Goal: Task Accomplishment & Management: Use online tool/utility

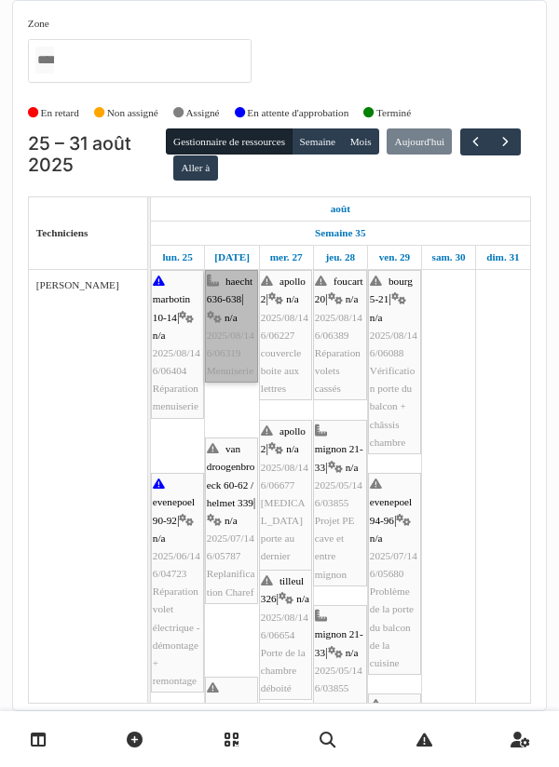
click at [230, 355] on link "haecht 636-638 | n/a 2025/08/146/06319 Menuiserie" at bounding box center [231, 326] width 53 height 113
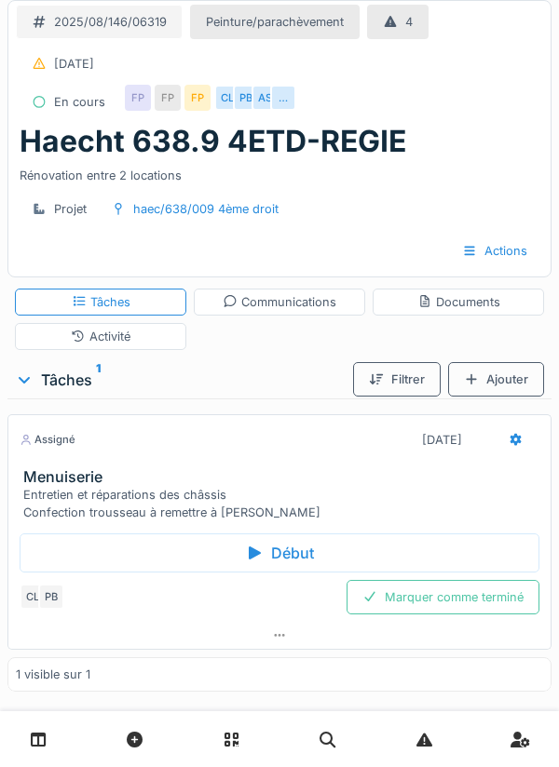
click at [262, 548] on icon at bounding box center [254, 553] width 19 height 15
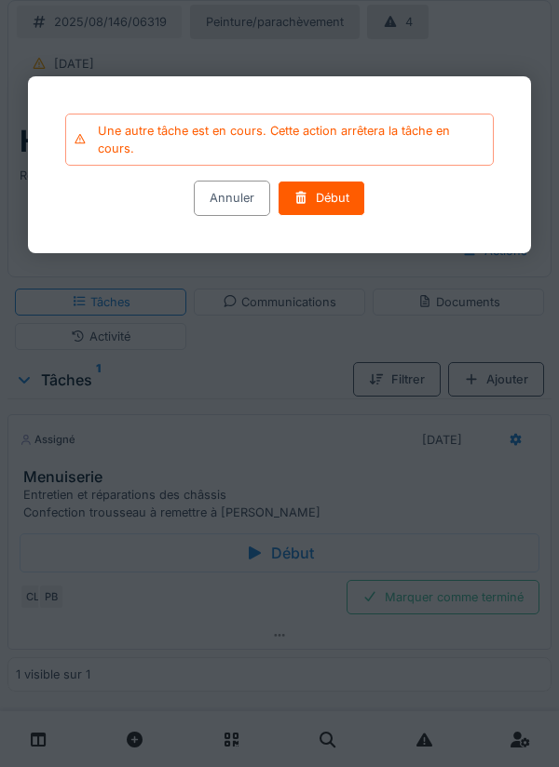
click at [302, 378] on div at bounding box center [279, 383] width 559 height 767
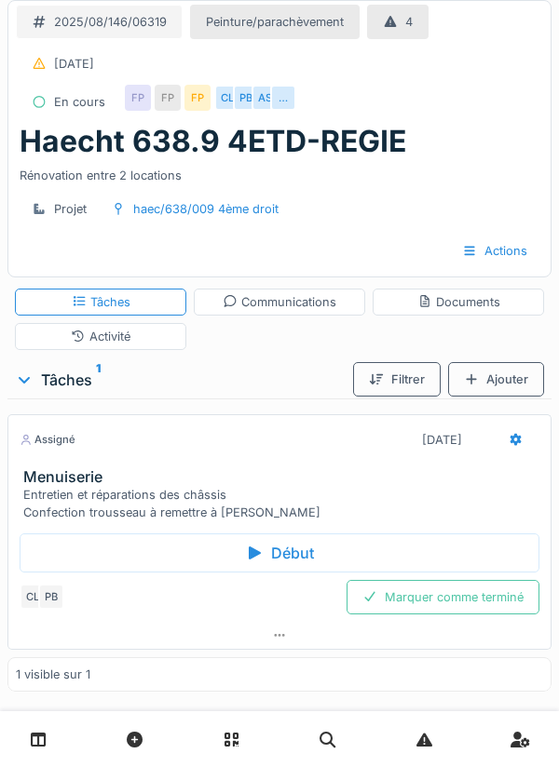
click at [288, 549] on div "Début" at bounding box center [279, 552] width 519 height 39
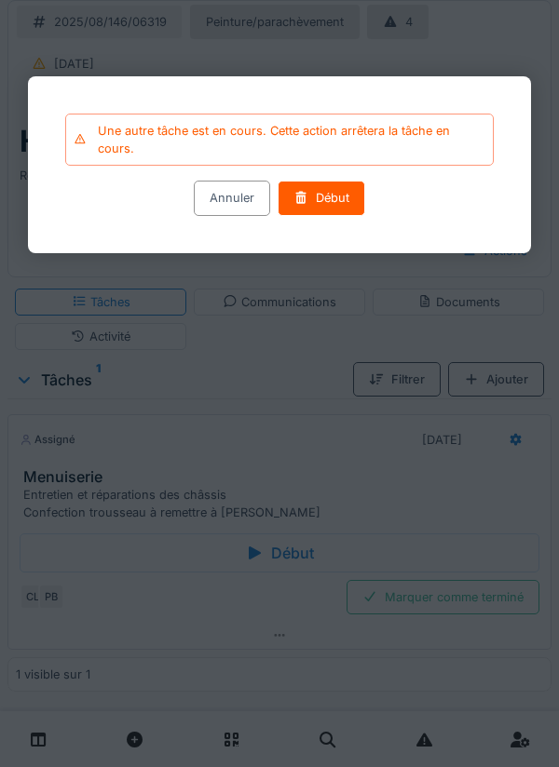
click at [287, 363] on div at bounding box center [279, 383] width 559 height 767
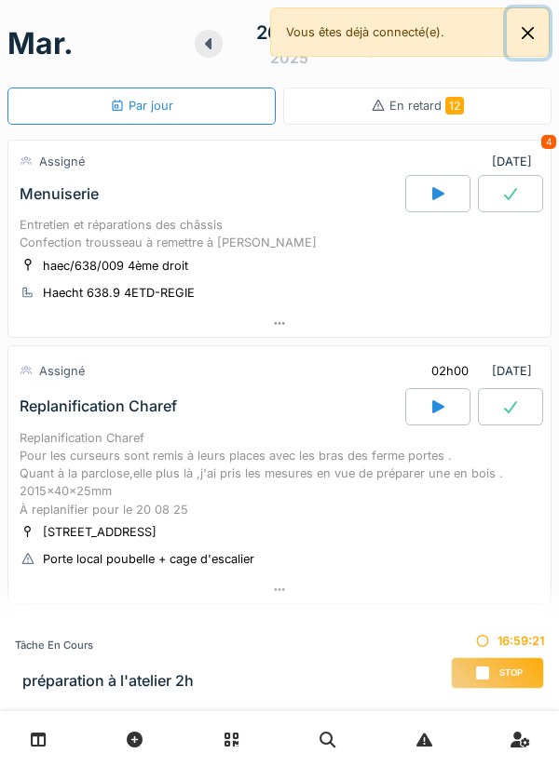
click at [530, 29] on button "Close" at bounding box center [527, 32] width 42 height 49
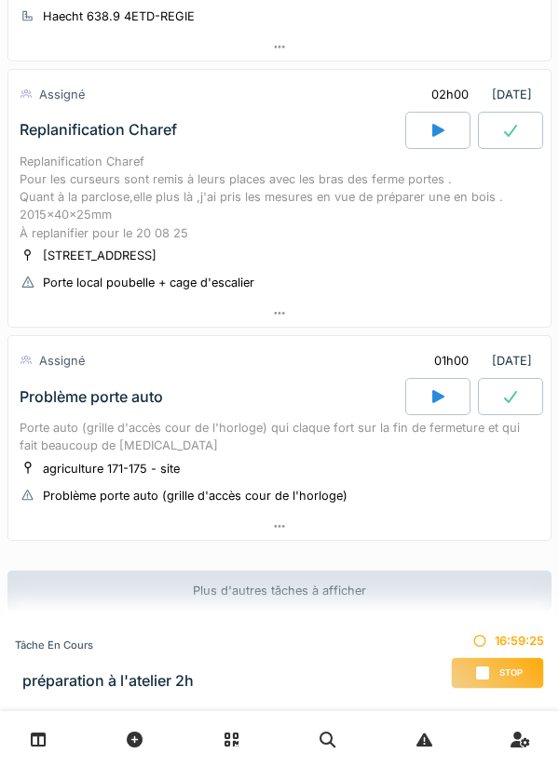
scroll to position [280, 0]
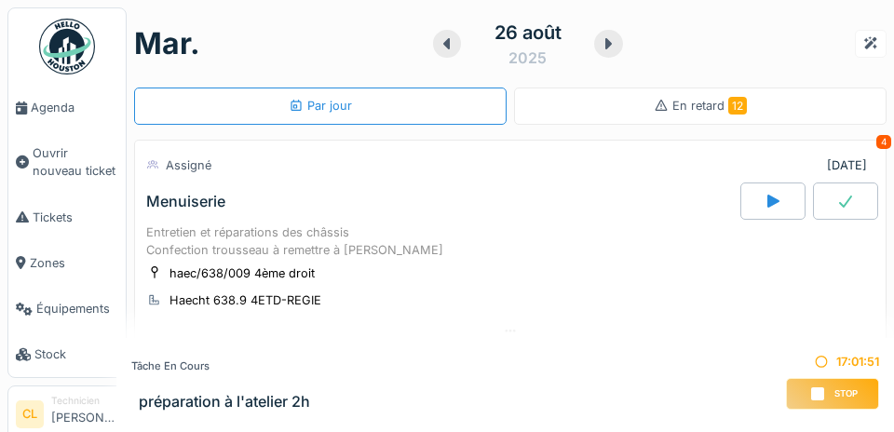
click at [58, 112] on span "Agenda" at bounding box center [75, 108] width 88 height 18
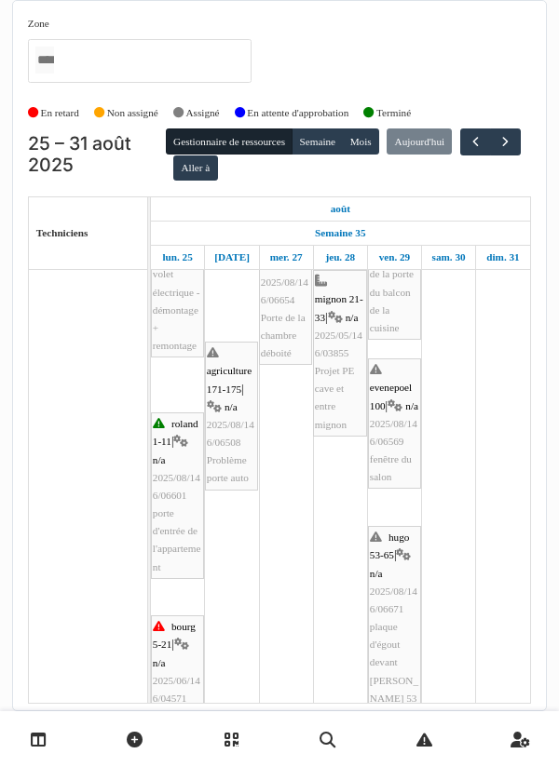
scroll to position [357, 0]
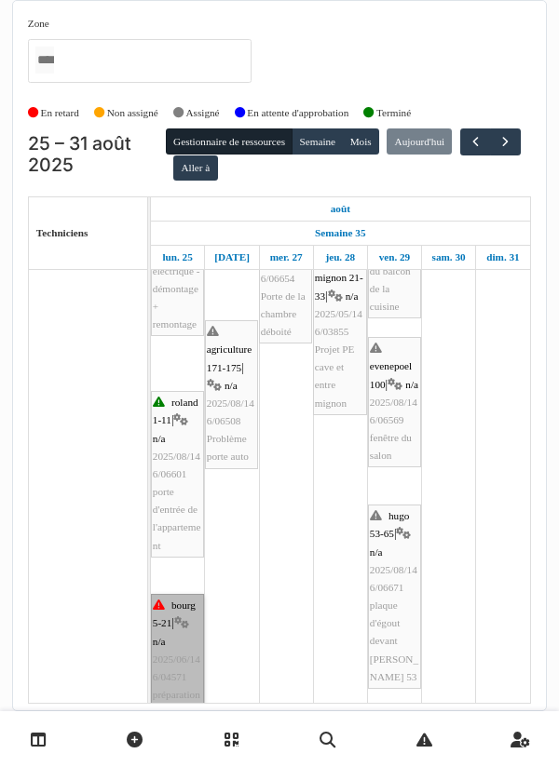
click at [169, 653] on link "bourg 5-21 | n/a 2025/06/146/04571 préparation à l'atelier 2h" at bounding box center [177, 668] width 53 height 149
click at [182, 650] on link "bourg 5-21 | n/a 2025/06/146/04571 préparation à l'atelier 2h" at bounding box center [177, 668] width 53 height 149
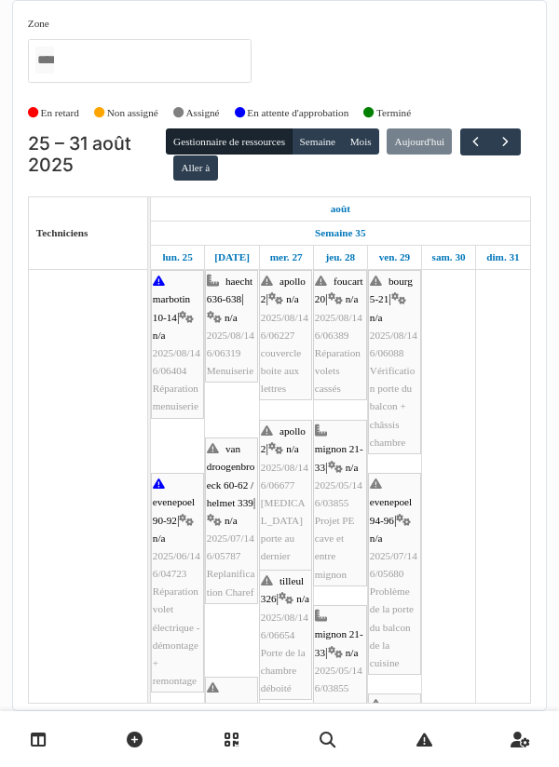
scroll to position [0, 0]
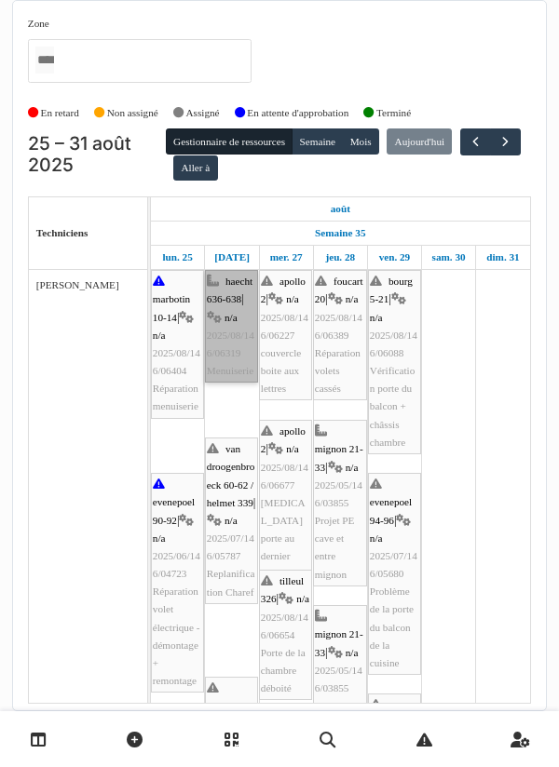
click at [230, 342] on link "haecht 636-638 | n/a 2025/08/146/06319 Menuiserie" at bounding box center [231, 326] width 53 height 113
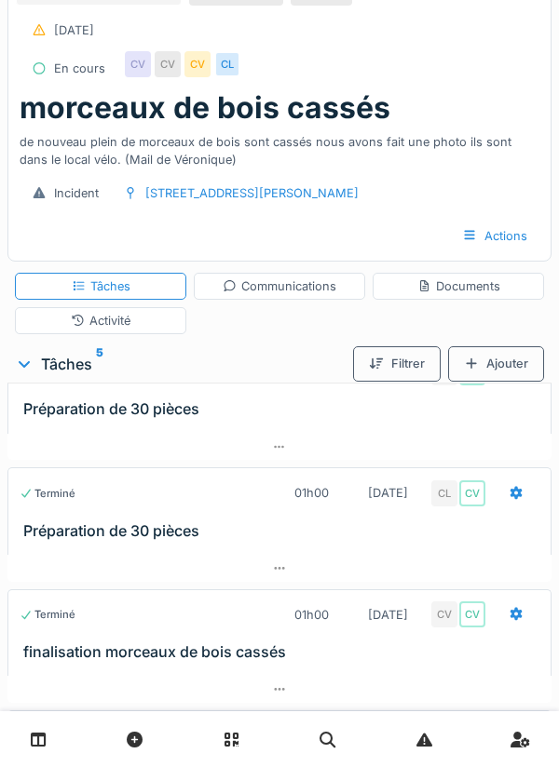
scroll to position [317, 0]
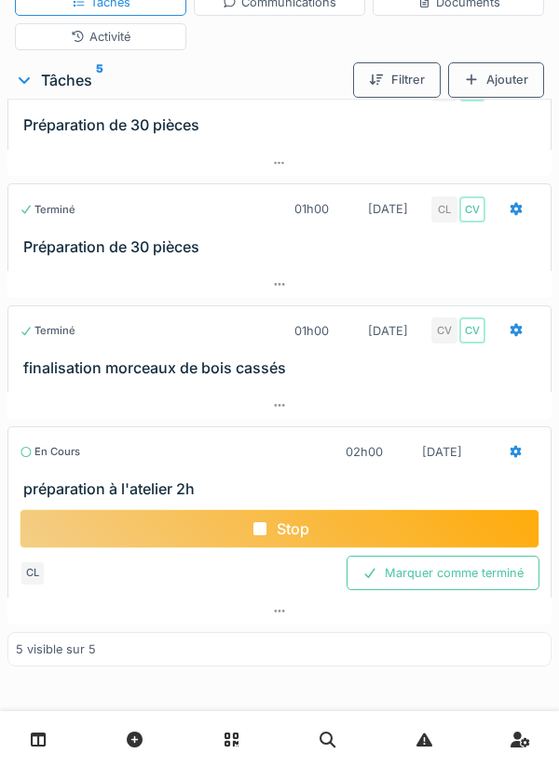
click at [295, 528] on div "Stop" at bounding box center [279, 528] width 519 height 39
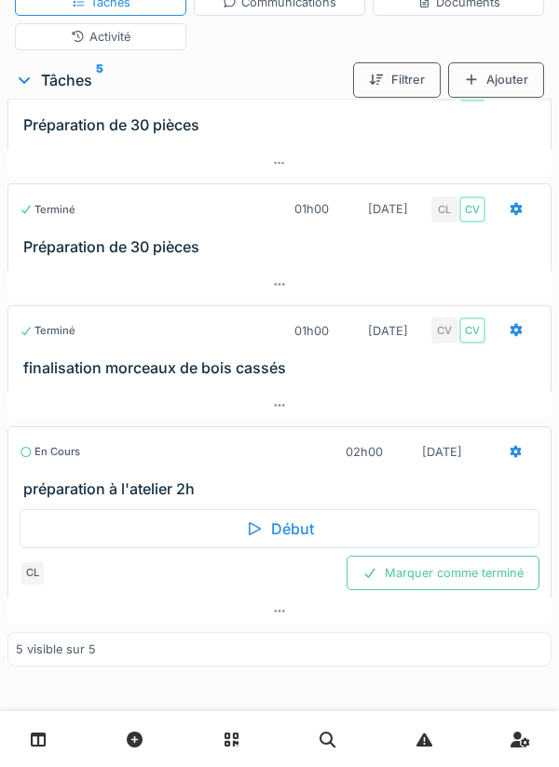
click at [509, 452] on icon at bounding box center [515, 452] width 15 height 12
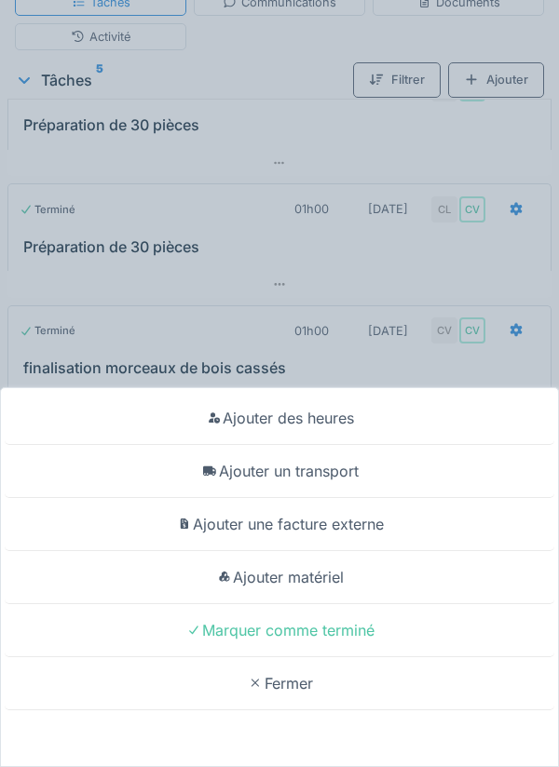
click at [131, 547] on div "Ajouter une facture externe" at bounding box center [279, 524] width 549 height 53
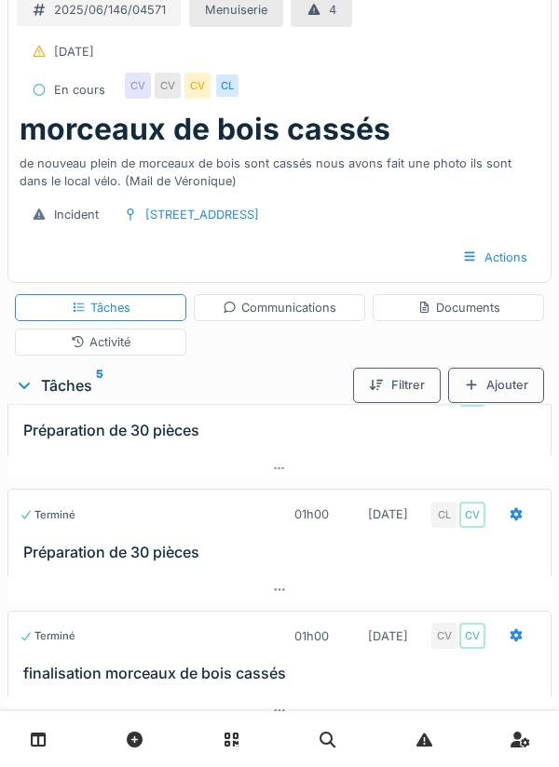
scroll to position [317, 0]
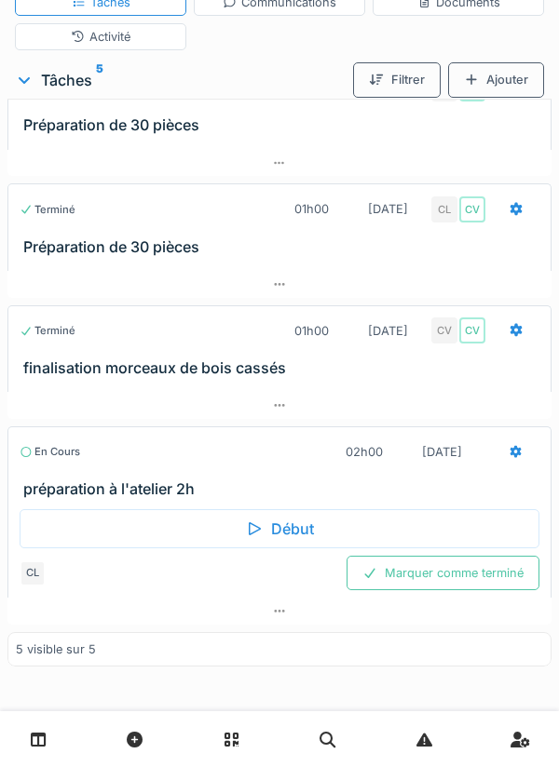
click at [285, 612] on icon at bounding box center [279, 611] width 15 height 12
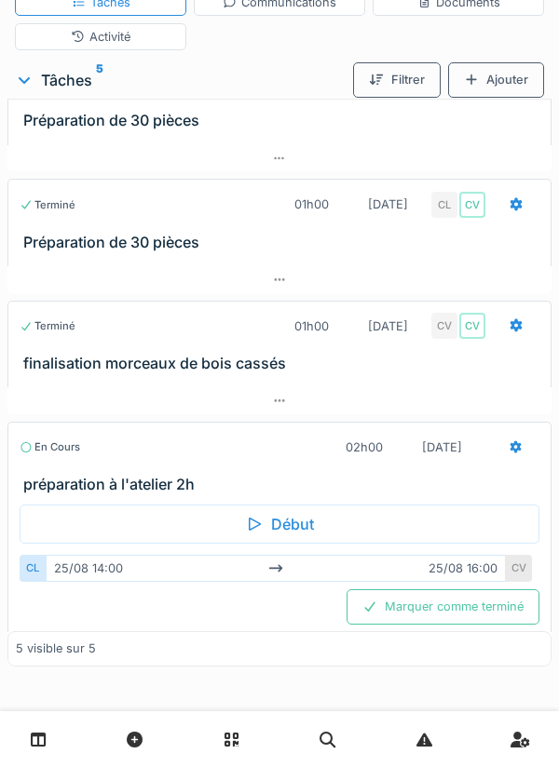
scroll to position [216, 0]
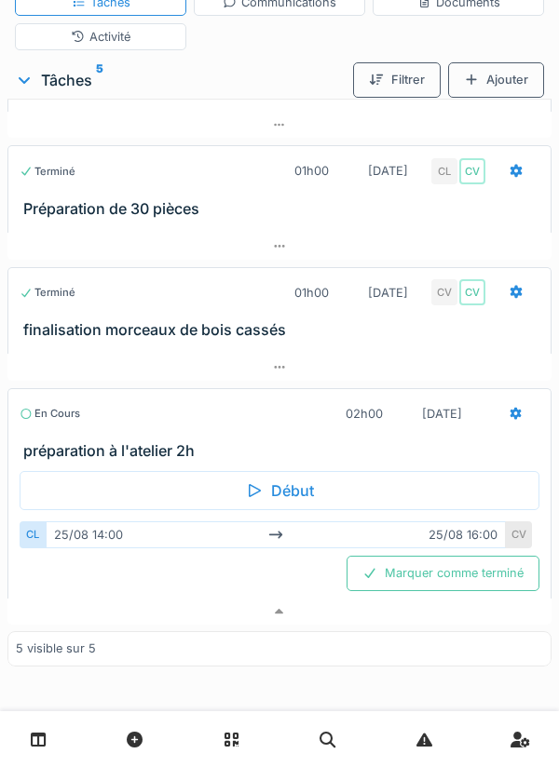
click at [506, 417] on div at bounding box center [515, 414] width 47 height 34
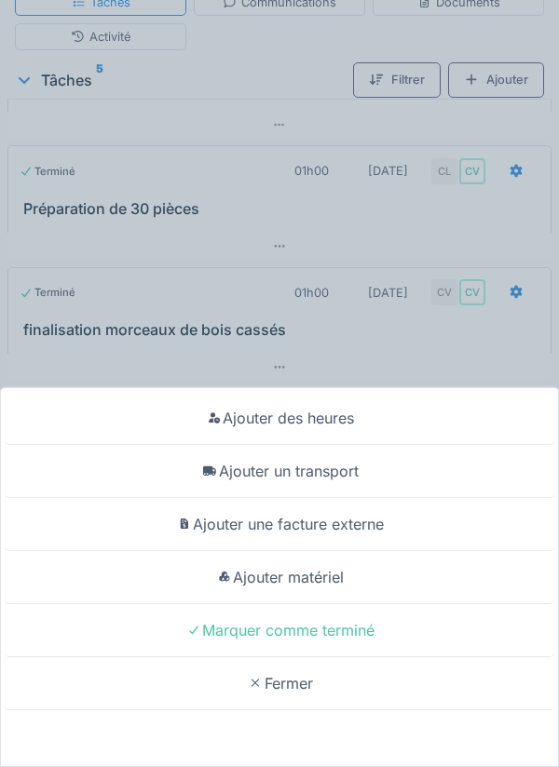
click at [386, 341] on div "Ajouter des heures Ajouter un transport Ajouter une facture externe Ajouter mat…" at bounding box center [279, 383] width 559 height 767
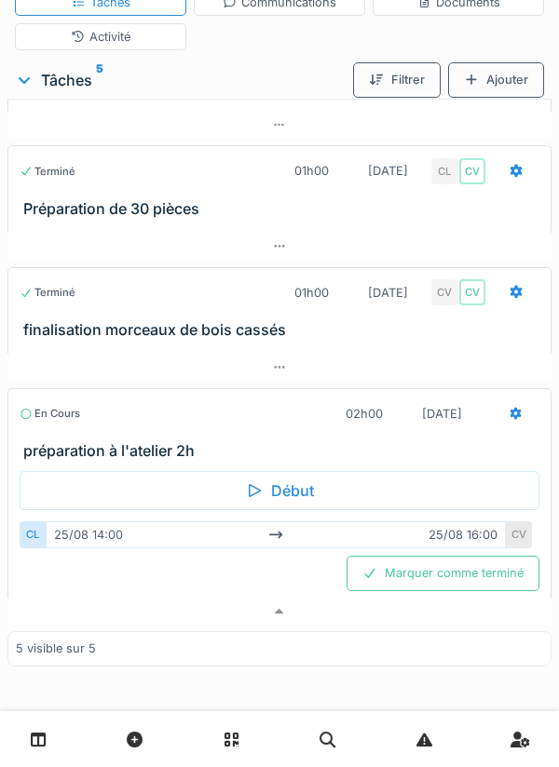
click at [131, 40] on div "Activité" at bounding box center [100, 36] width 171 height 27
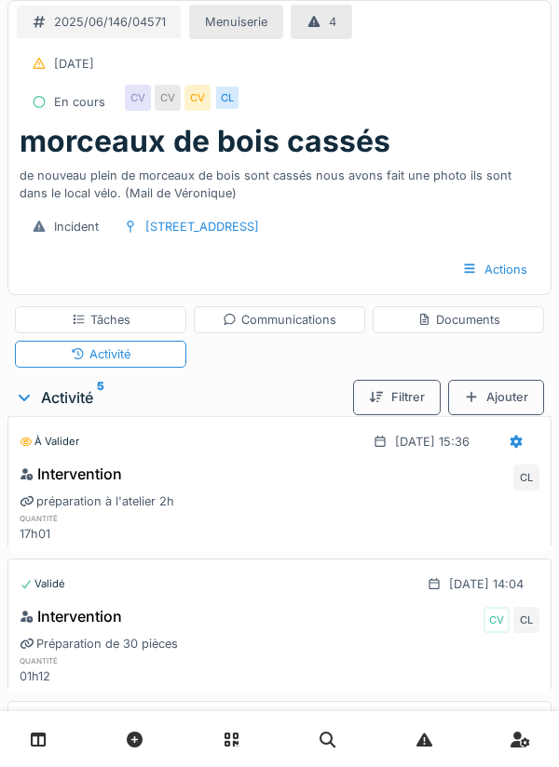
scroll to position [0, 0]
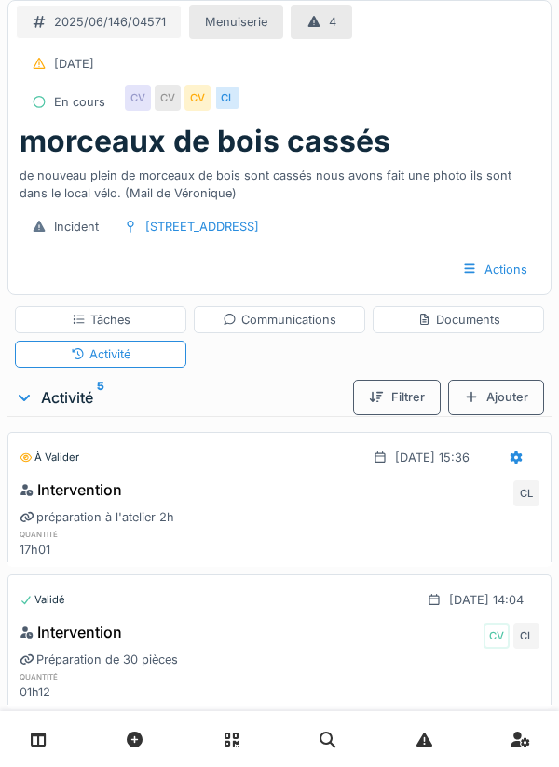
click at [507, 459] on div at bounding box center [515, 457] width 47 height 34
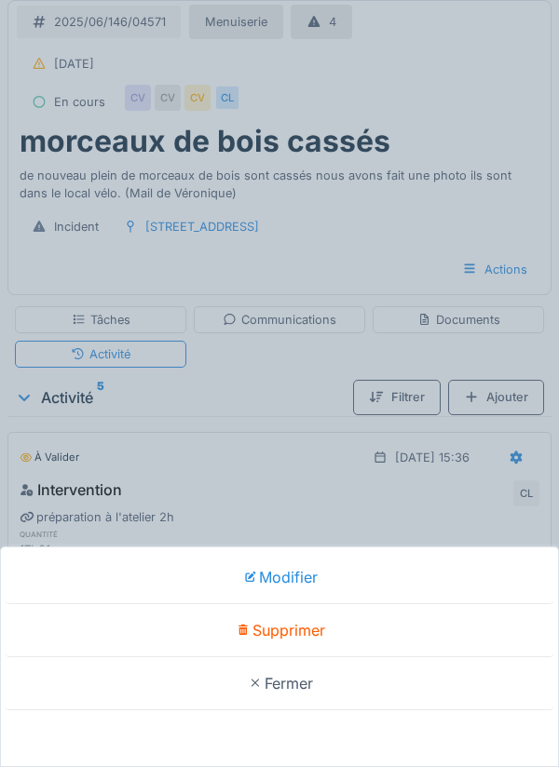
click at [307, 633] on div "Supprimer" at bounding box center [279, 630] width 549 height 53
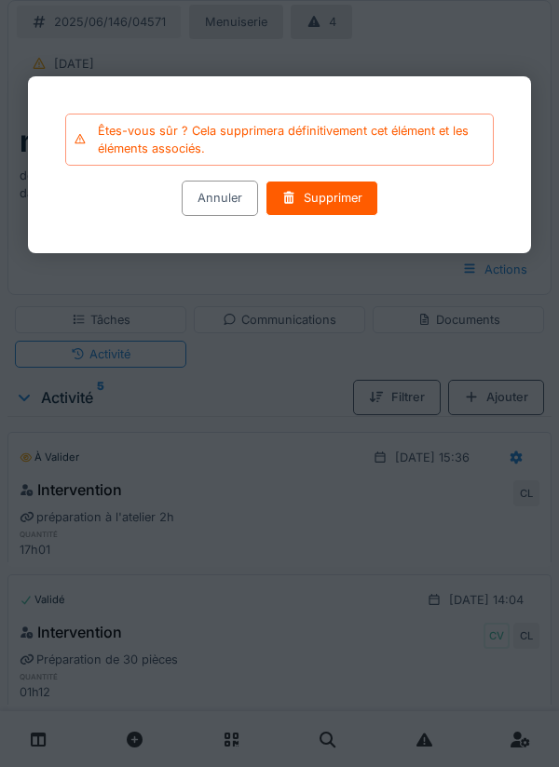
click at [330, 202] on div "Supprimer" at bounding box center [321, 199] width 113 height 34
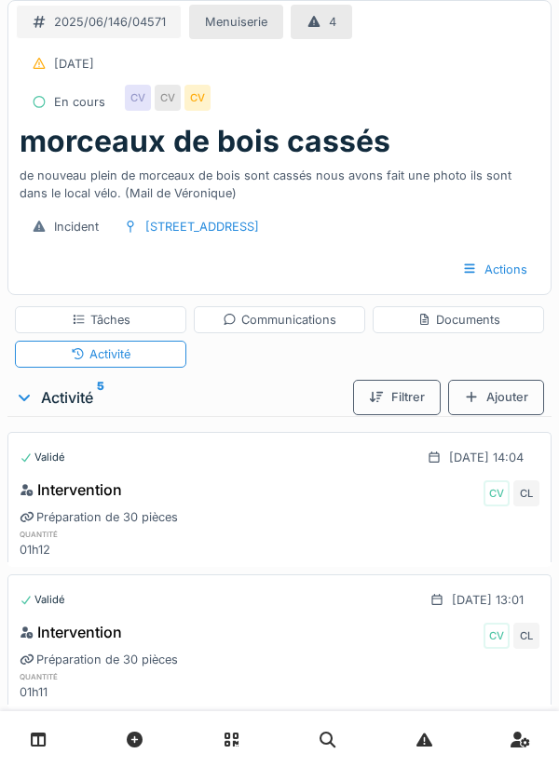
click at [113, 317] on div "Tâches" at bounding box center [101, 320] width 59 height 18
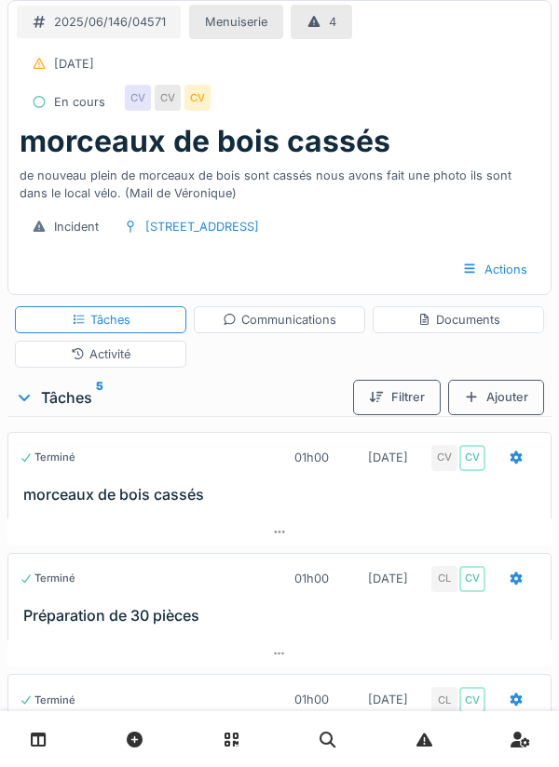
click at [519, 463] on icon at bounding box center [515, 458] width 15 height 12
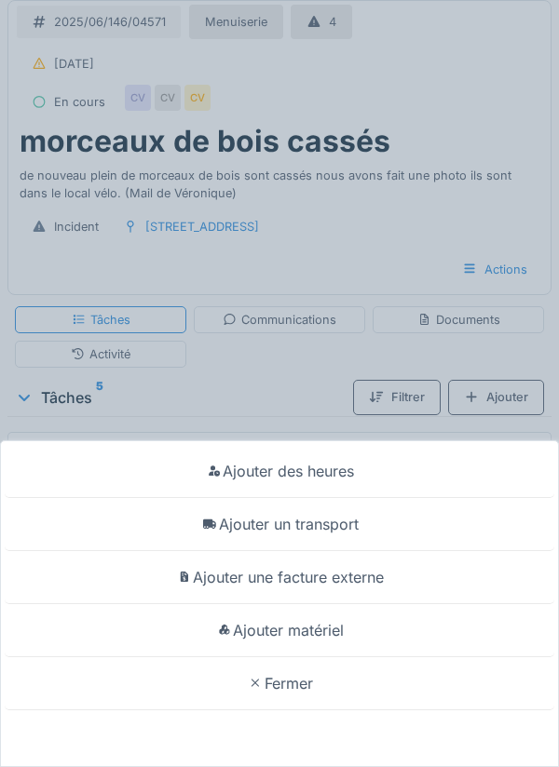
click at [303, 470] on div "Ajouter des heures" at bounding box center [279, 471] width 549 height 53
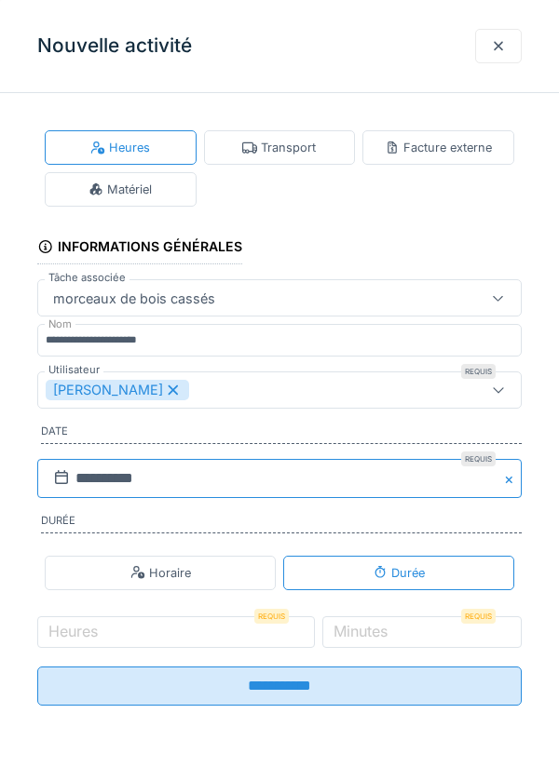
click at [75, 480] on input "**********" at bounding box center [279, 478] width 484 height 39
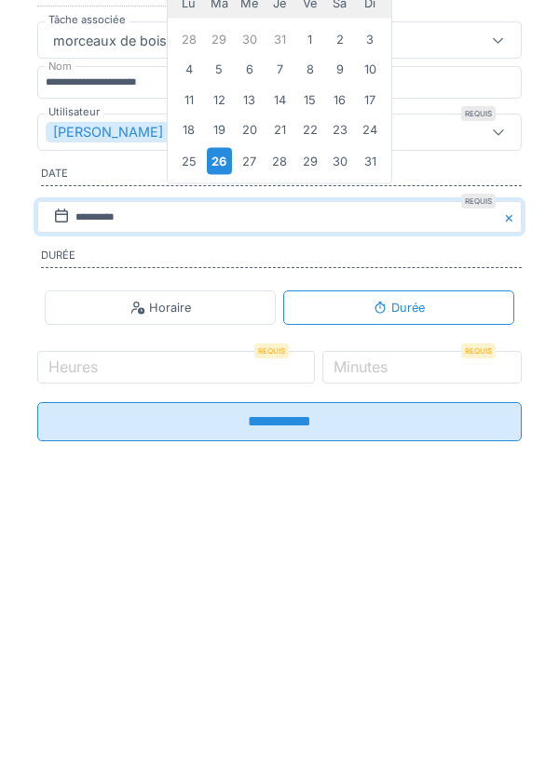
click at [188, 431] on div "25" at bounding box center [188, 418] width 25 height 25
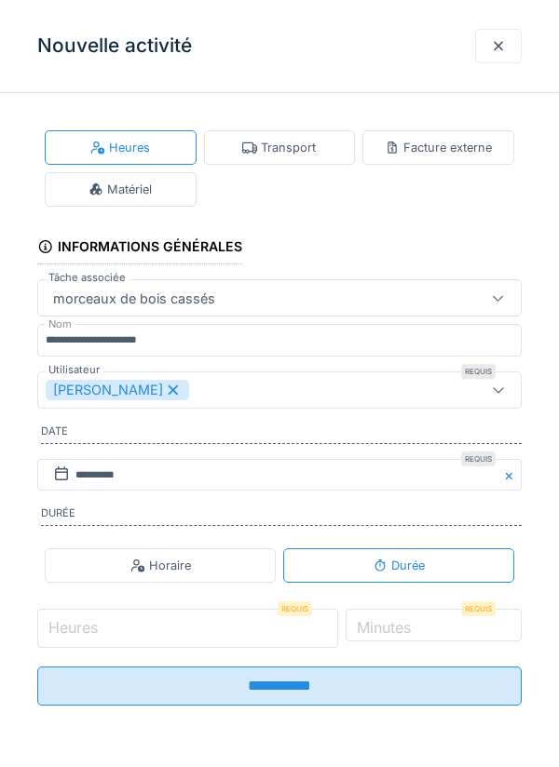
click at [107, 632] on input "Heures" at bounding box center [187, 628] width 301 height 39
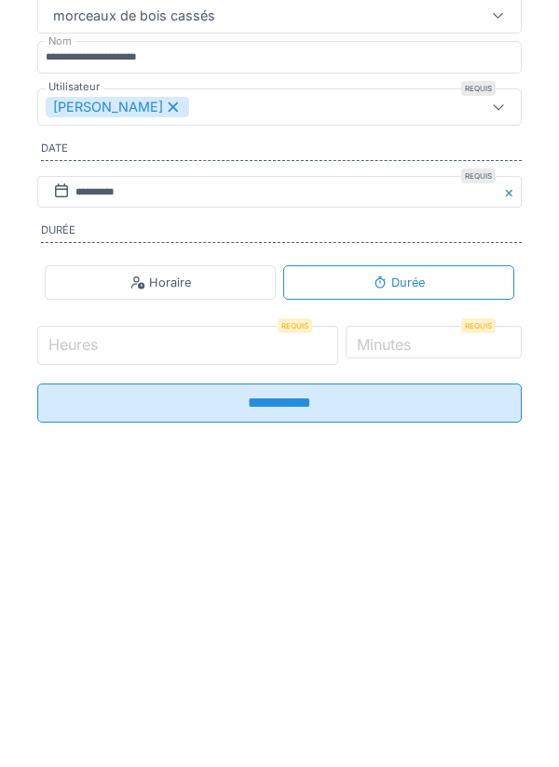
scroll to position [131, 0]
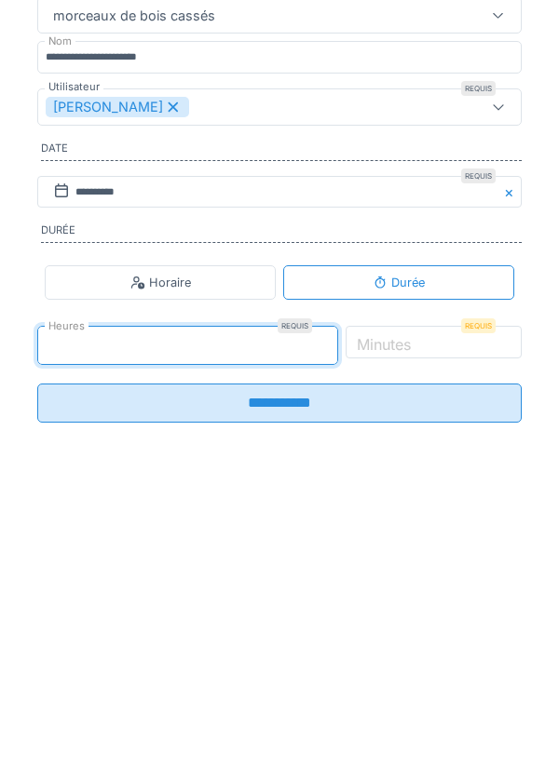
type input "*"
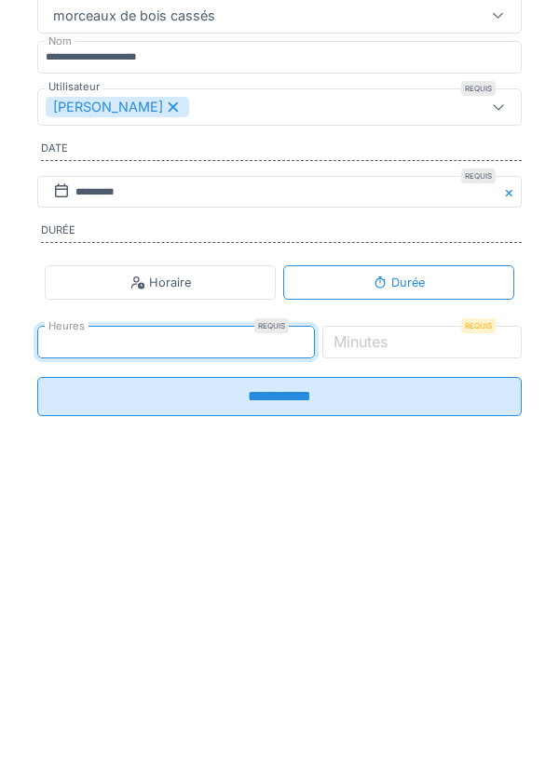
click at [391, 627] on label "Minutes" at bounding box center [360, 625] width 61 height 22
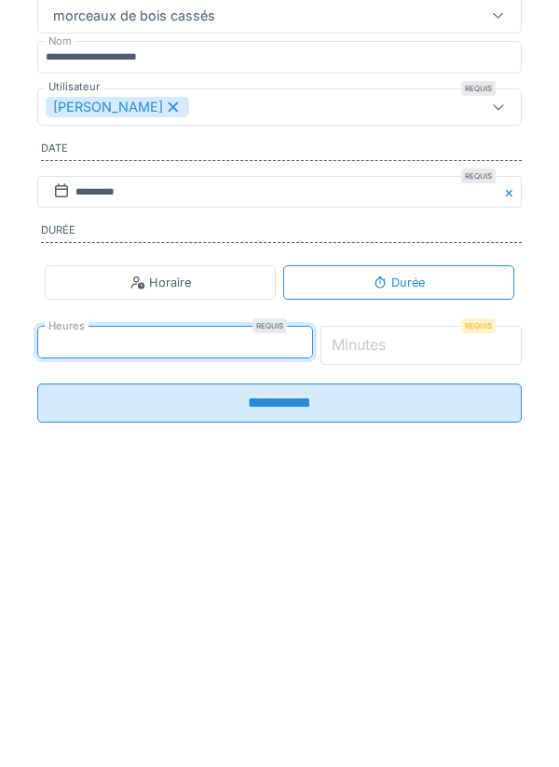
click at [406, 627] on input "*" at bounding box center [421, 628] width 202 height 39
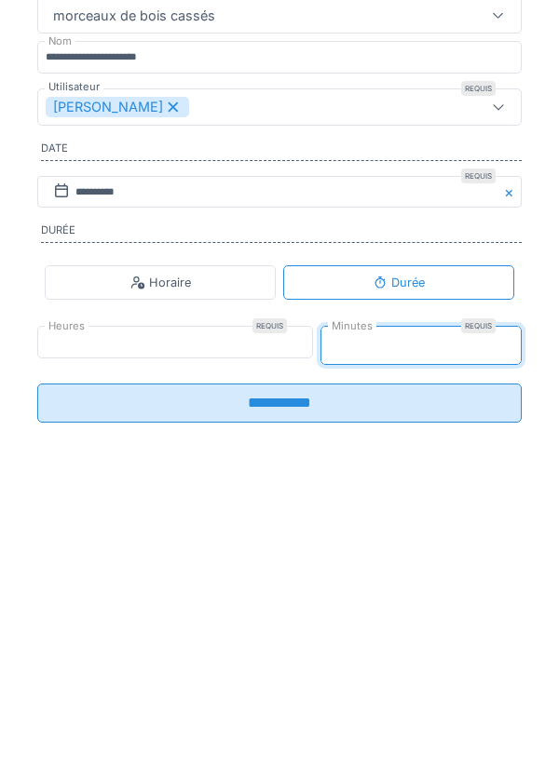
type input "**"
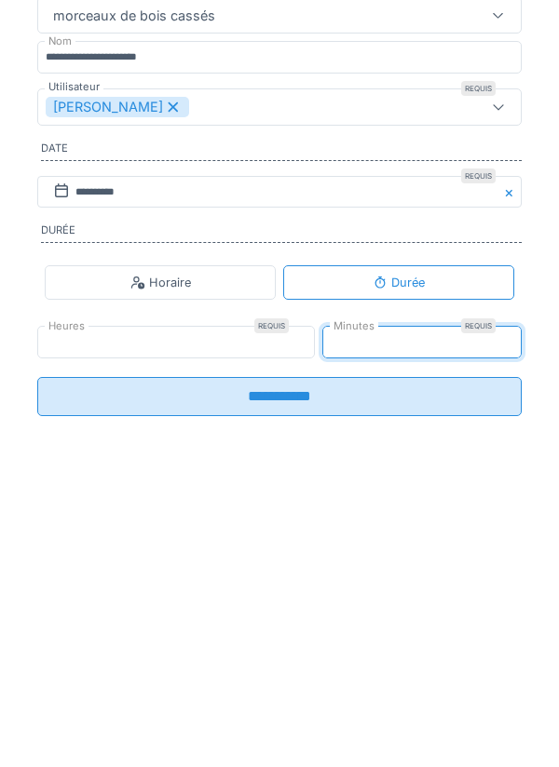
click at [265, 698] on input "**********" at bounding box center [279, 679] width 484 height 39
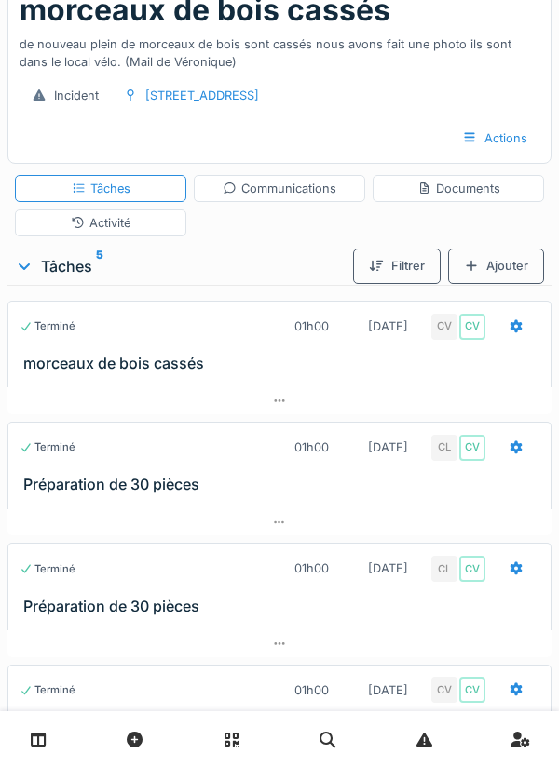
click at [134, 225] on div "Activité" at bounding box center [100, 222] width 171 height 27
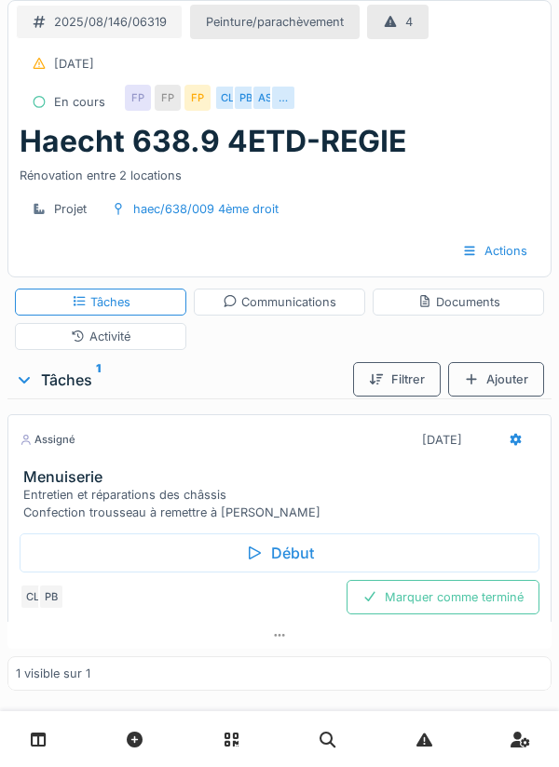
click at [284, 555] on div "Début" at bounding box center [279, 552] width 519 height 39
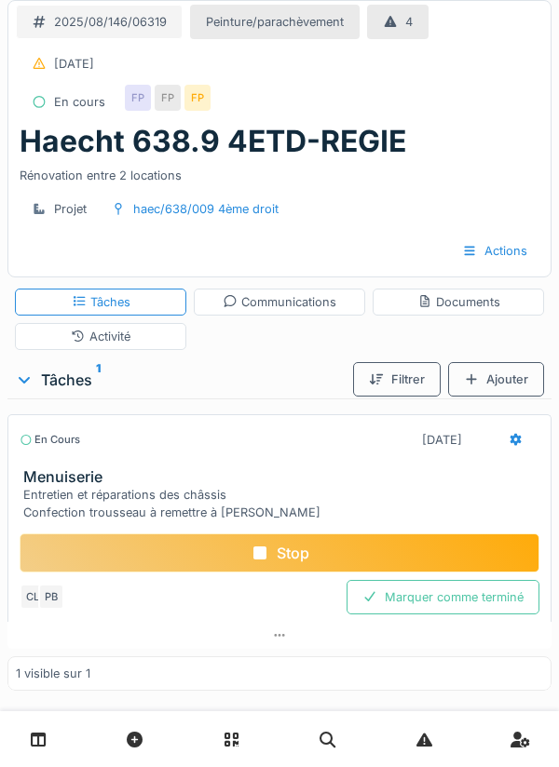
click at [465, 294] on div "Documents" at bounding box center [458, 302] width 83 height 18
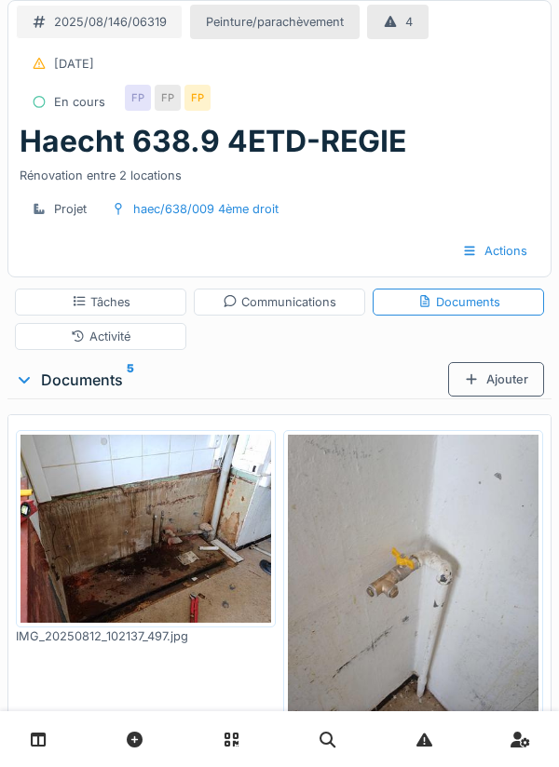
click at [504, 385] on div "Ajouter" at bounding box center [496, 379] width 96 height 34
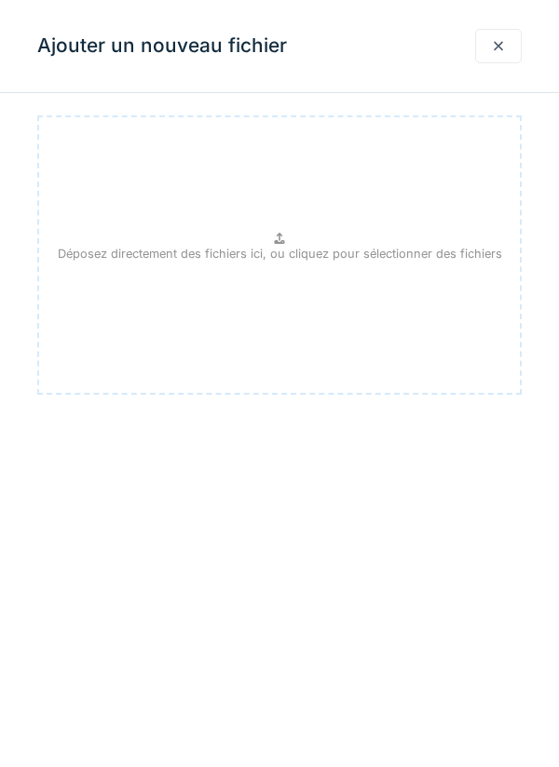
click at [300, 230] on div "Déposez directement des fichiers ici, ou cliquez pour sélectionner des fichiers" at bounding box center [279, 254] width 484 height 279
type input "**********"
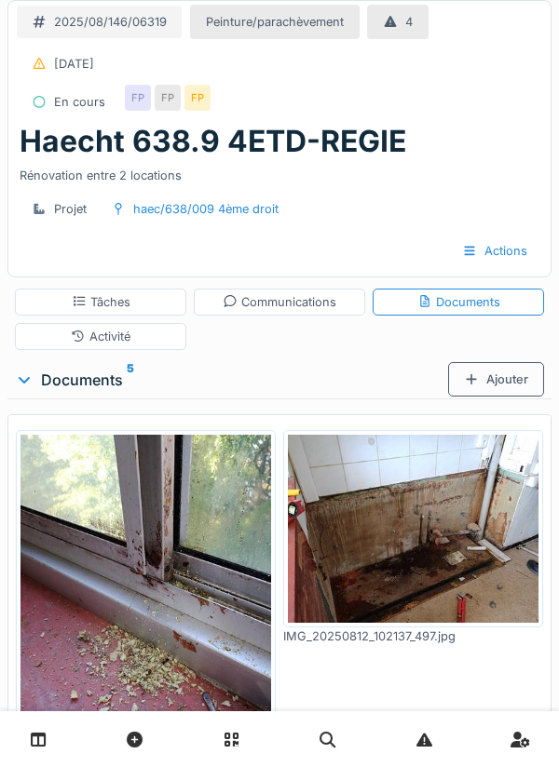
click at [498, 381] on div "Ajouter" at bounding box center [496, 379] width 96 height 34
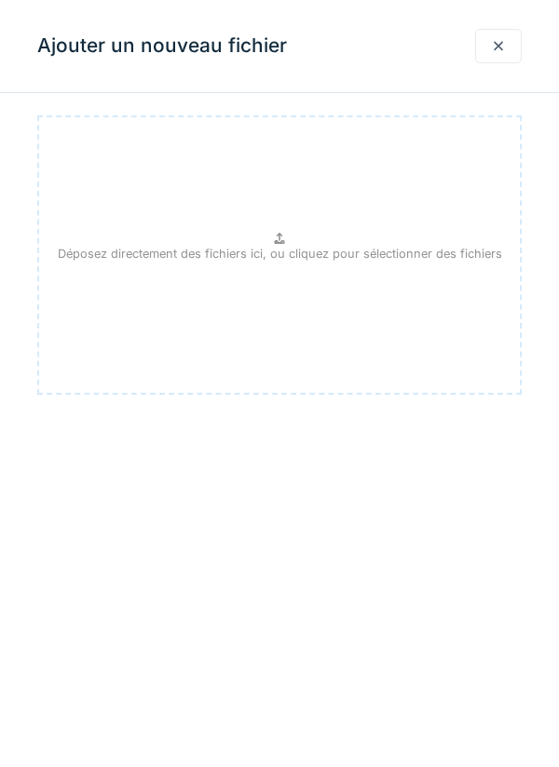
click at [292, 245] on p "Déposez directement des fichiers ici, ou cliquez pour sélectionner des fichiers" at bounding box center [280, 254] width 444 height 18
type input "**********"
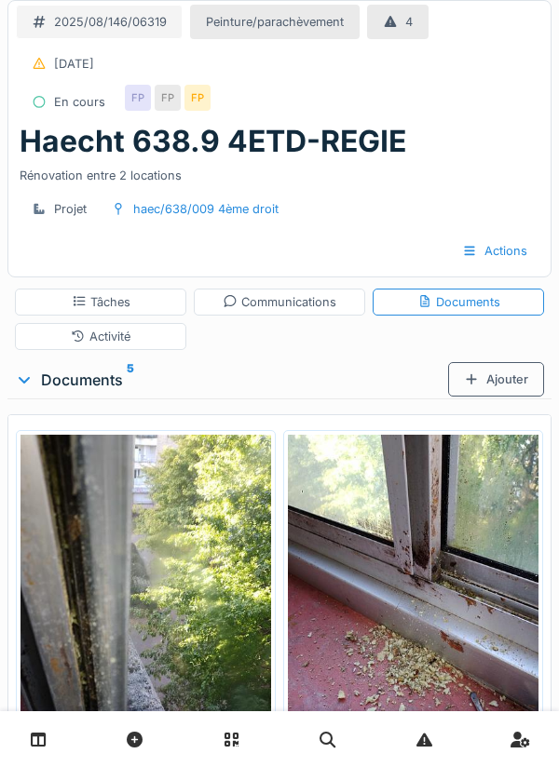
click at [502, 386] on div "Ajouter" at bounding box center [496, 379] width 96 height 34
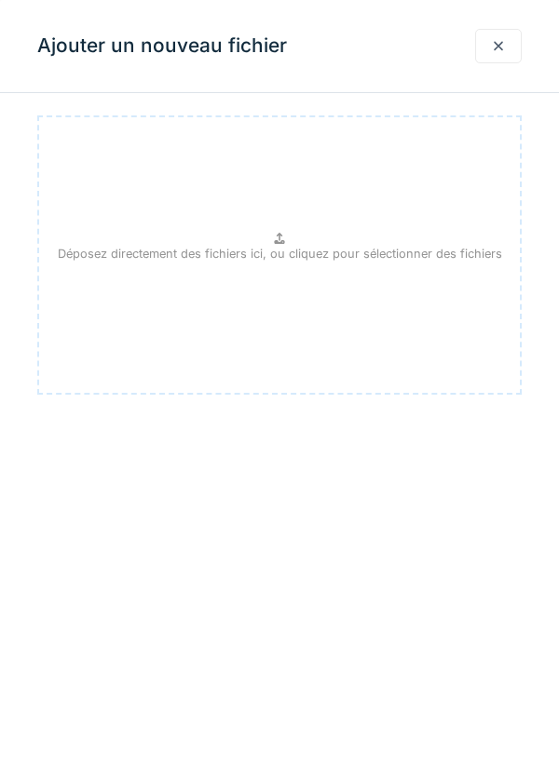
click at [287, 252] on p "Déposez directement des fichiers ici, ou cliquez pour sélectionner des fichiers" at bounding box center [280, 254] width 444 height 18
type input "**********"
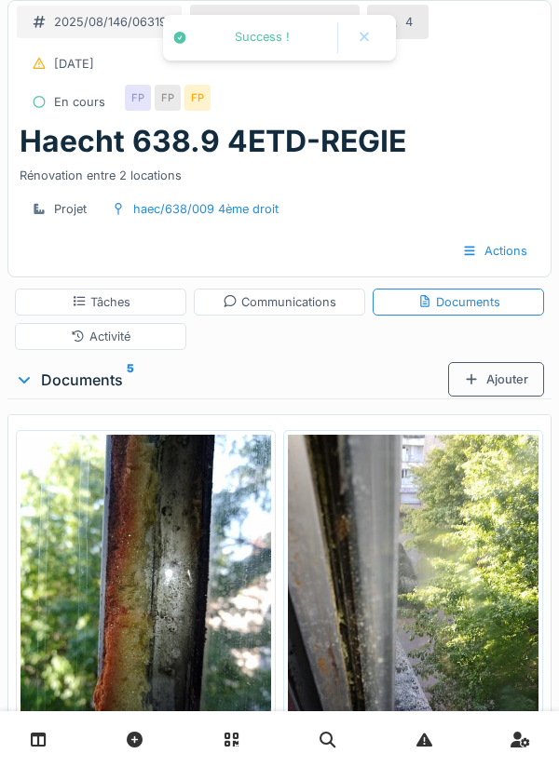
click at [488, 380] on div "Ajouter" at bounding box center [496, 379] width 96 height 34
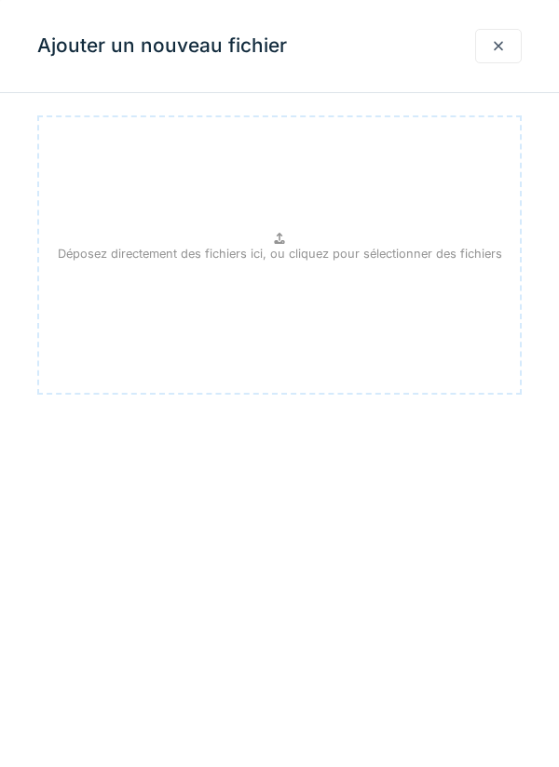
click at [298, 249] on p "Déposez directement des fichiers ici, ou cliquez pour sélectionner des fichiers" at bounding box center [280, 254] width 444 height 18
type input "**********"
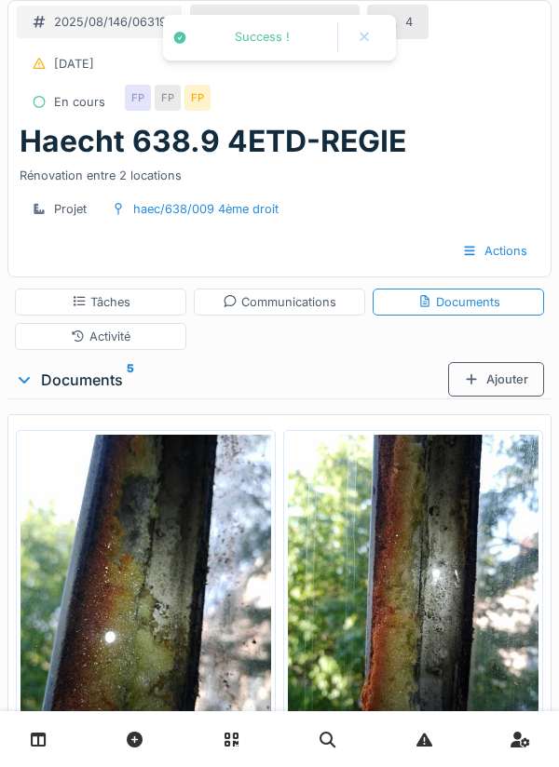
click at [496, 382] on div "Ajouter" at bounding box center [496, 379] width 96 height 34
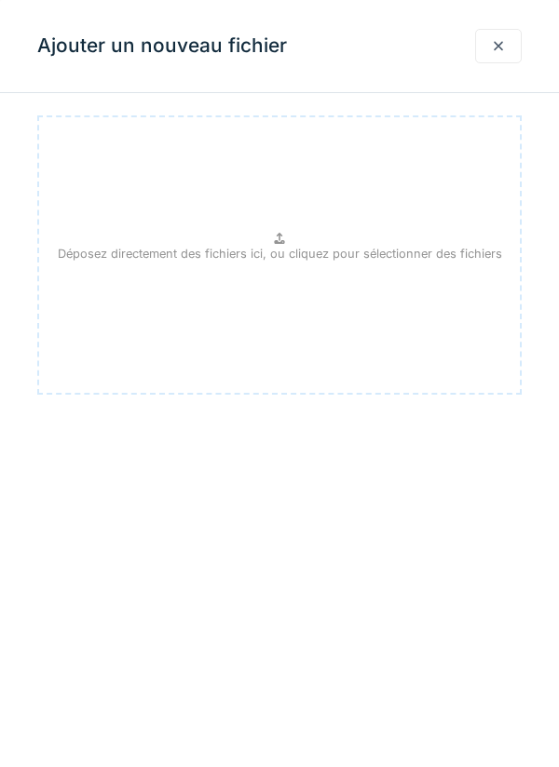
click at [299, 251] on p "Déposez directement des fichiers ici, ou cliquez pour sélectionner des fichiers" at bounding box center [280, 254] width 444 height 18
type input "**********"
